Goal: Book appointment/travel/reservation

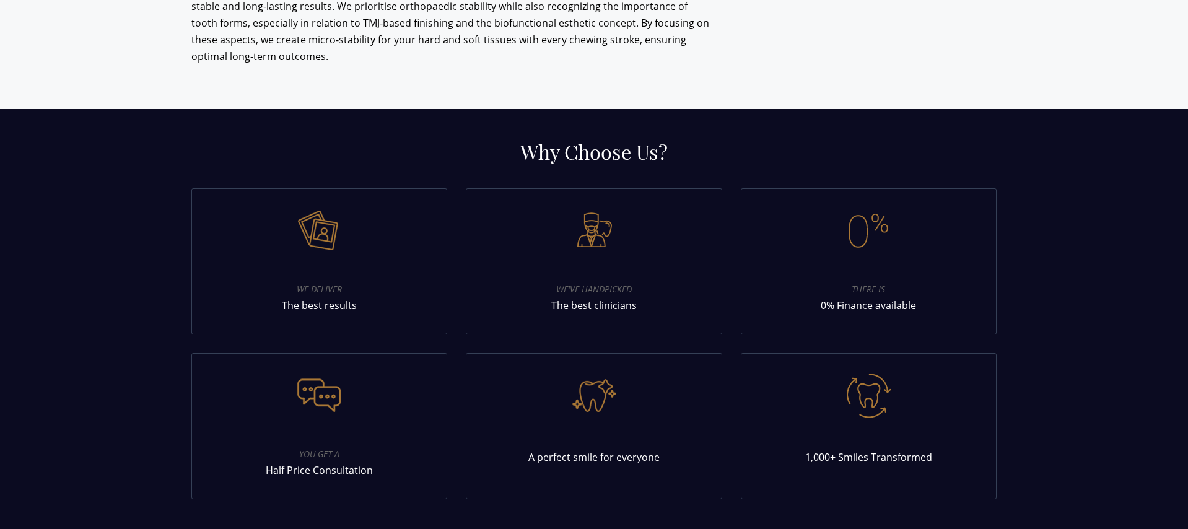
scroll to position [4427, 0]
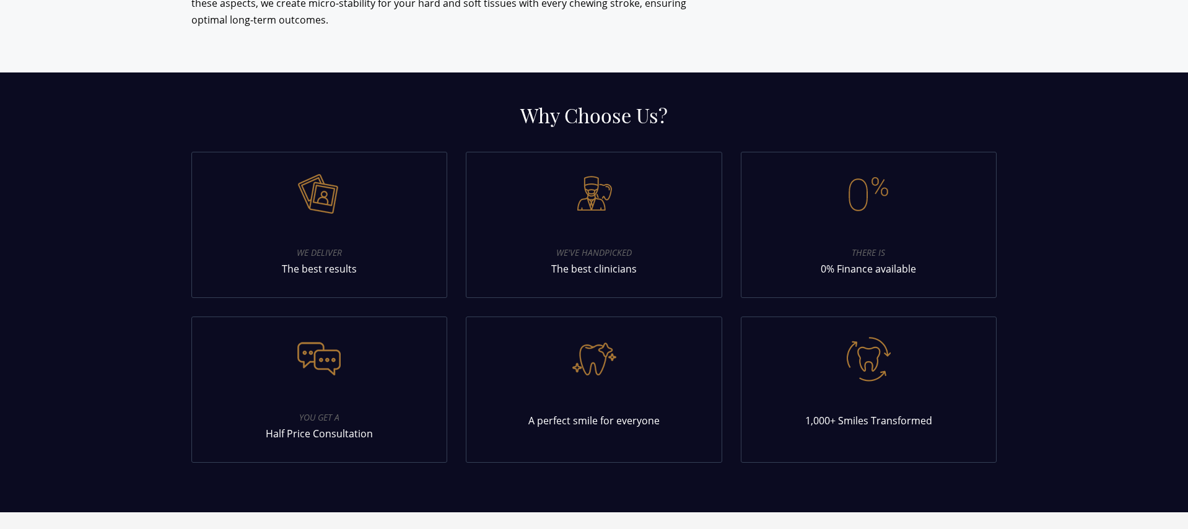
click at [370, 386] on div "You get a Half Price Consultation" at bounding box center [319, 415] width 217 height 58
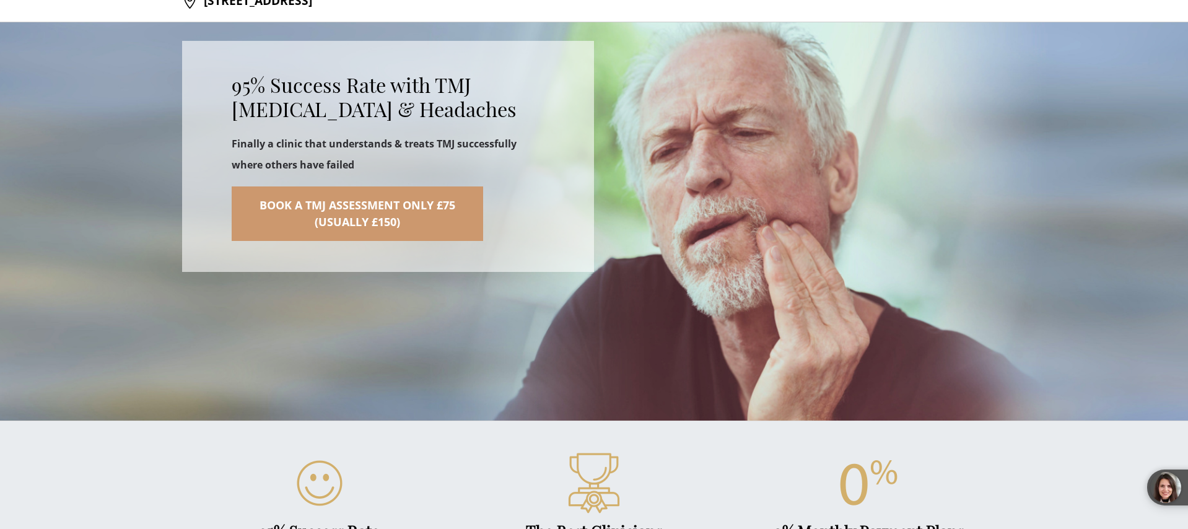
scroll to position [0, 0]
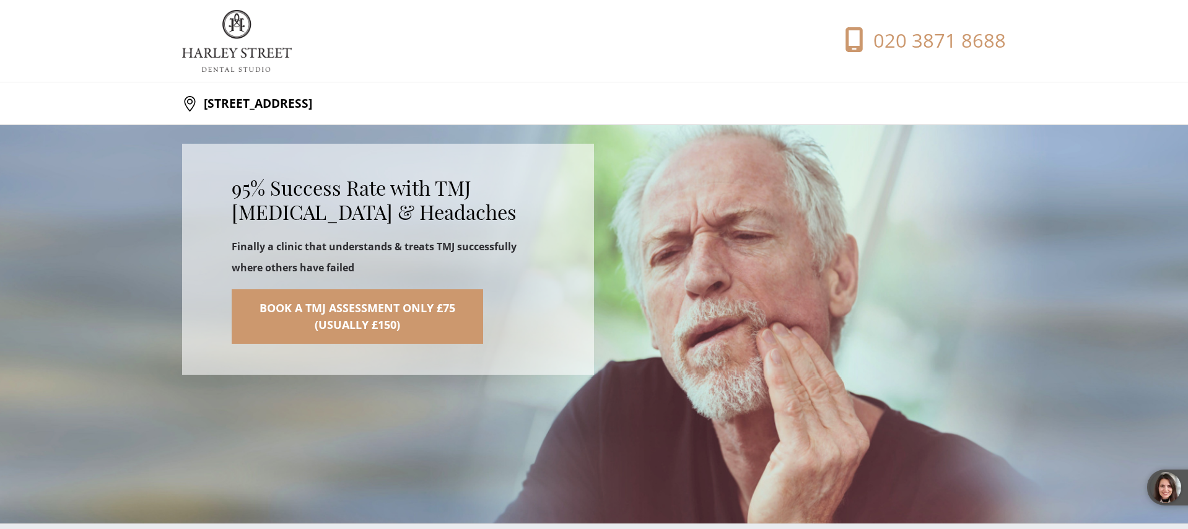
click at [243, 46] on img at bounding box center [237, 41] width 110 height 62
click at [238, 26] on img at bounding box center [237, 41] width 110 height 62
click at [228, 43] on img at bounding box center [237, 41] width 110 height 62
click at [230, 64] on img at bounding box center [237, 41] width 110 height 62
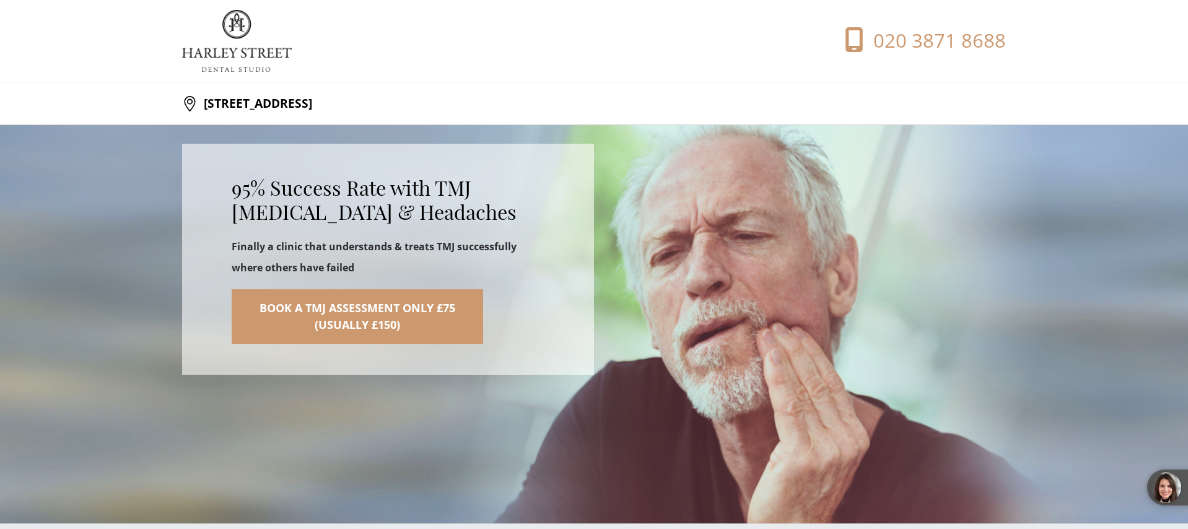
click at [236, 114] on p "[STREET_ADDRESS]" at bounding box center [255, 103] width 115 height 25
click at [317, 215] on h2 "95% Success Rate with TMJ [MEDICAL_DATA] & Headaches" at bounding box center [388, 200] width 313 height 48
click at [348, 315] on link "Book a TMJ Assessment Only £75 (Usually £150)" at bounding box center [357, 316] width 251 height 55
